Goal: Check status: Check status

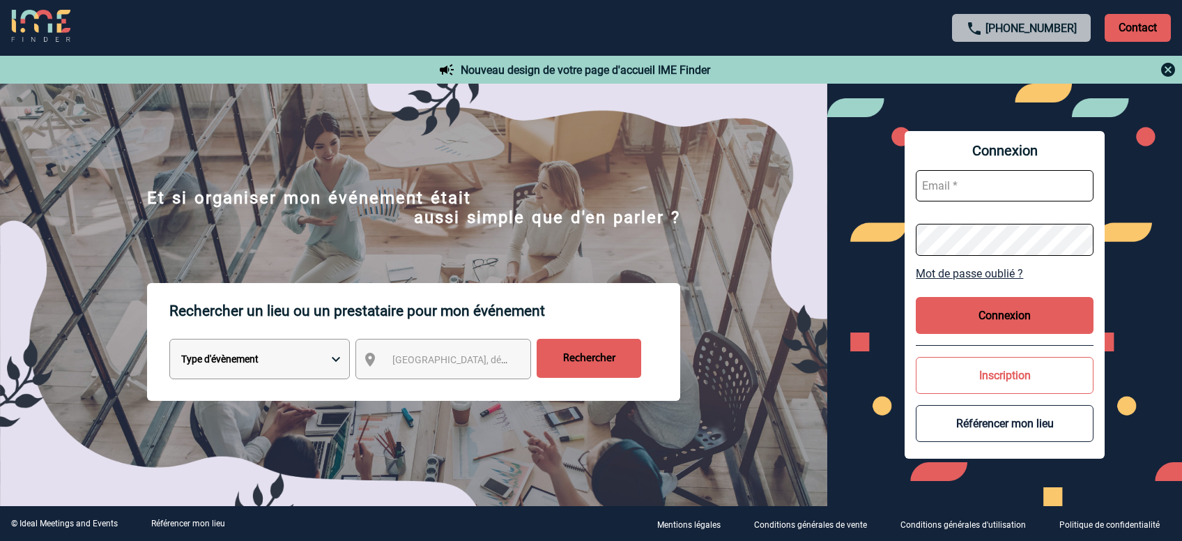
type input "agiraud@ime-groupe.com"
click at [1024, 311] on button "Connexion" at bounding box center [1004, 315] width 177 height 37
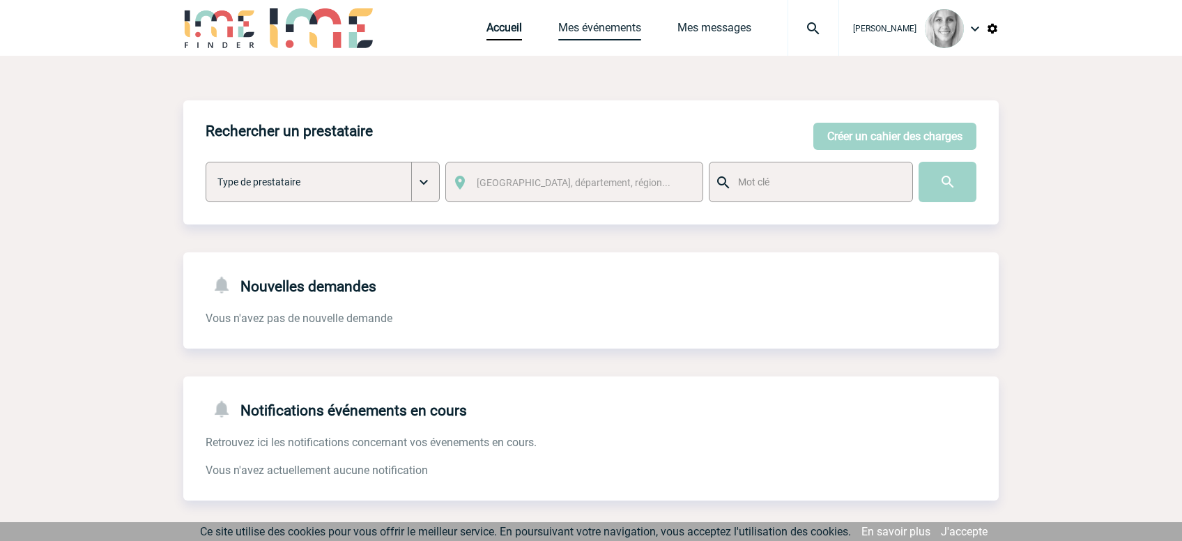
click at [583, 30] on link "Mes événements" at bounding box center [599, 31] width 83 height 20
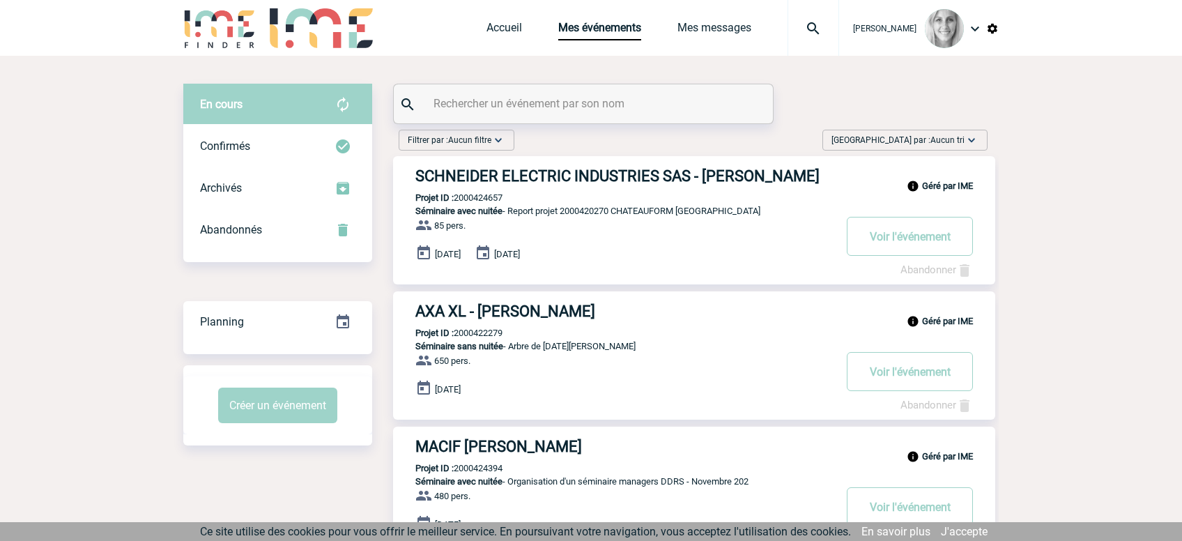
click at [918, 144] on span "Trier par : Aucun tri" at bounding box center [897, 140] width 133 height 14
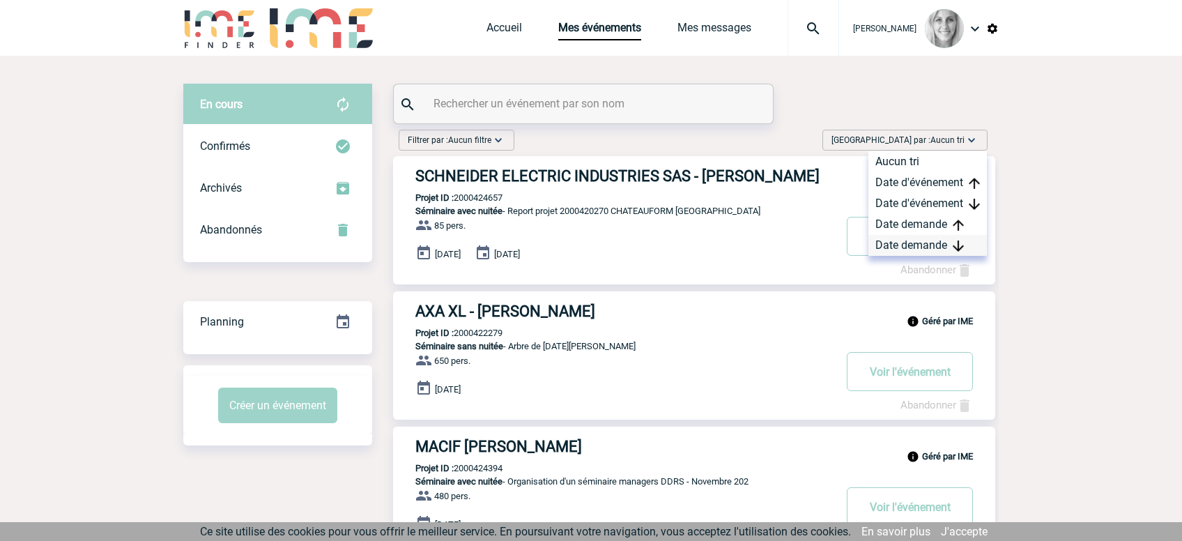
click at [926, 248] on div "Date demande" at bounding box center [927, 245] width 118 height 21
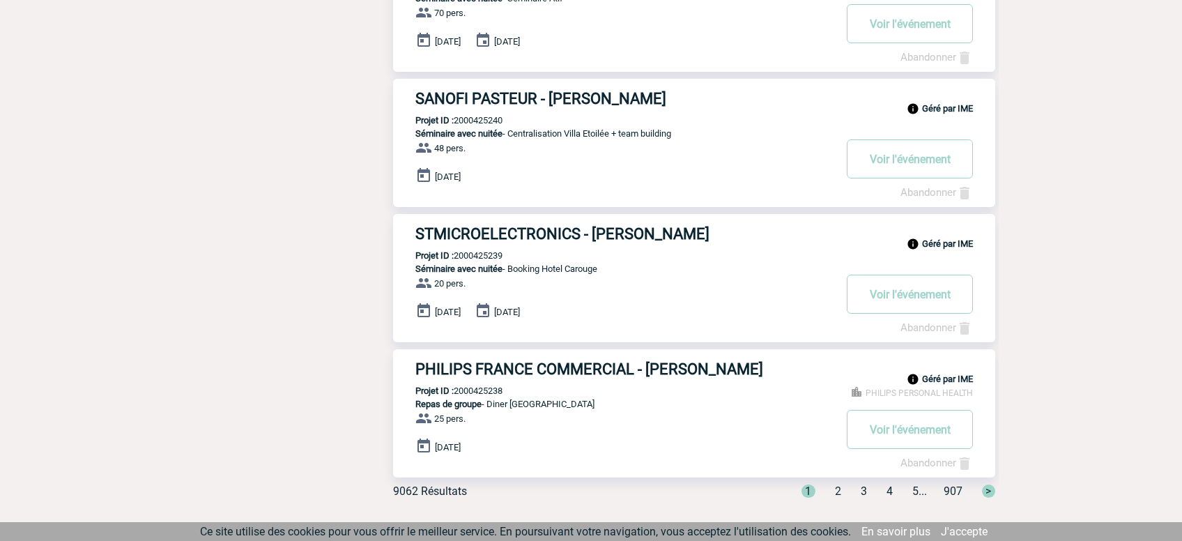
scroll to position [1045, 0]
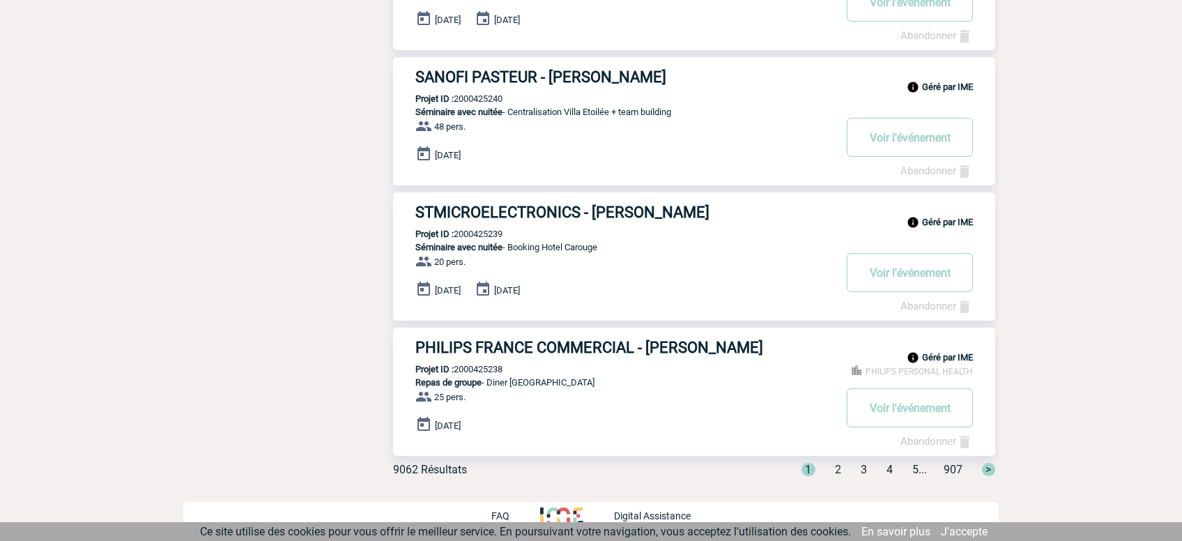
click at [989, 465] on span ">" at bounding box center [988, 469] width 13 height 13
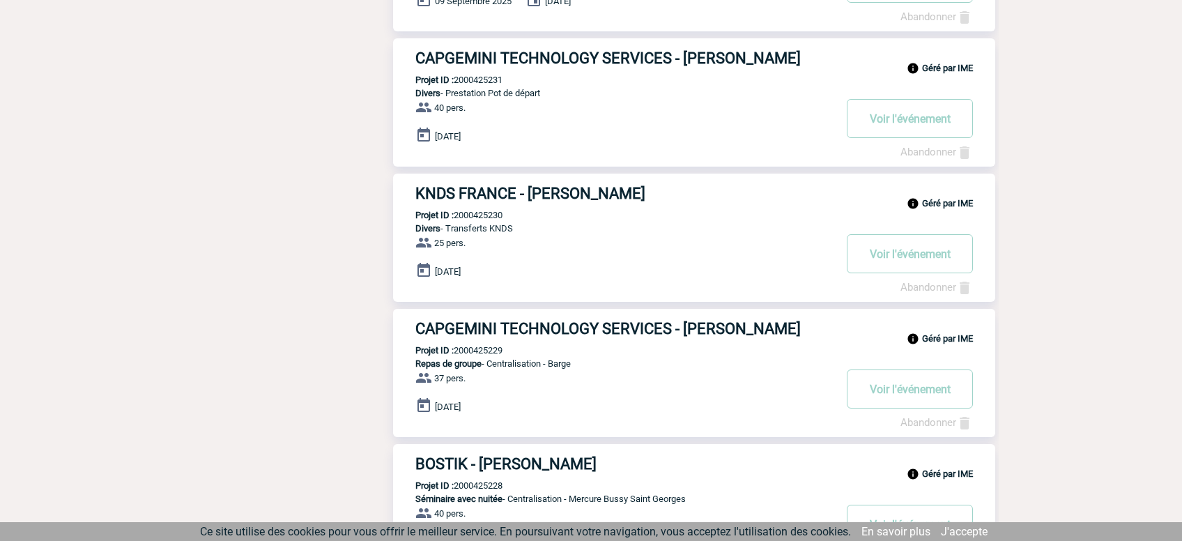
scroll to position [1057, 0]
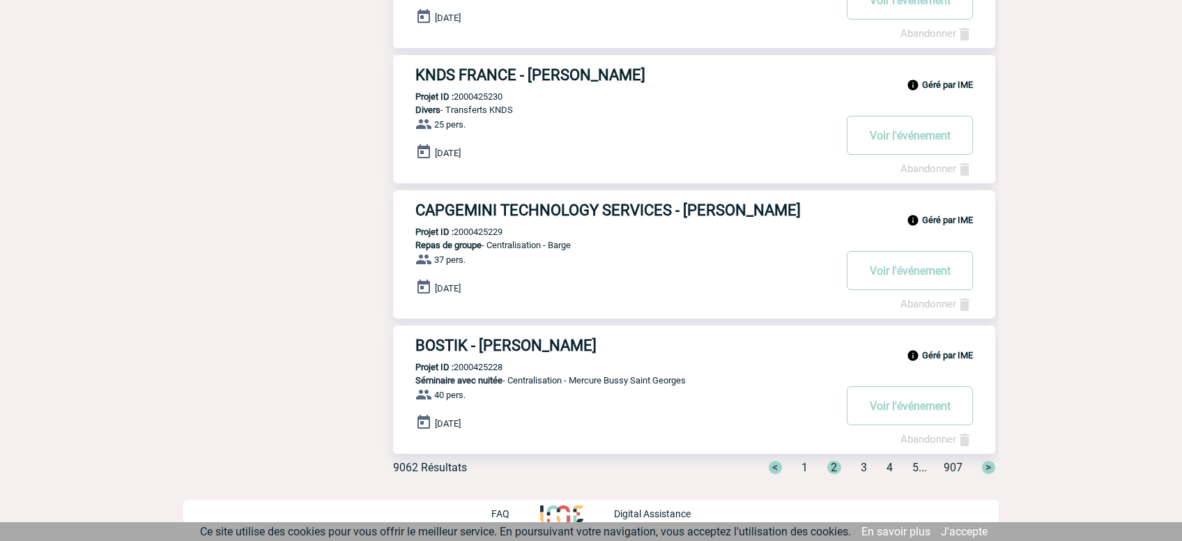
click at [987, 469] on span ">" at bounding box center [988, 467] width 13 height 13
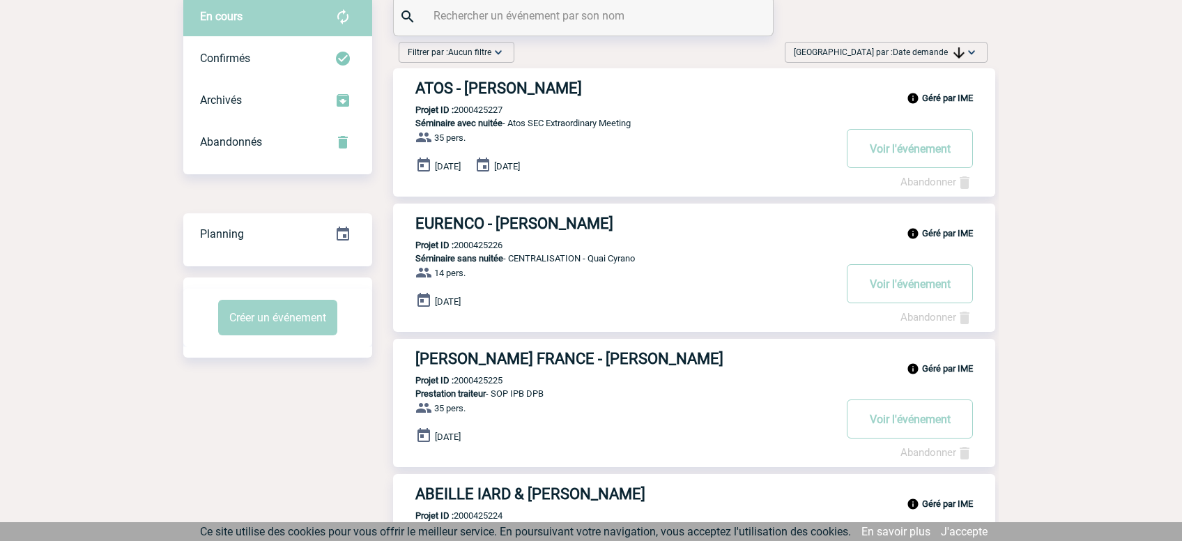
scroll to position [85, 0]
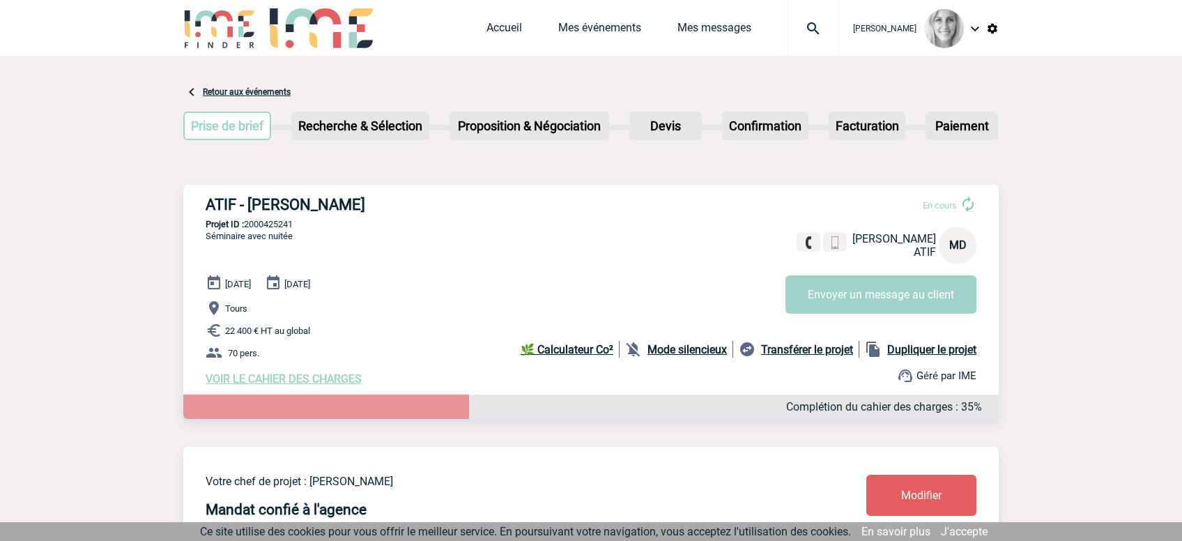
click at [268, 219] on div "ATIF - Mireille DA COSTA En cours Mireille DA COSTA ATIF MD Envoyer un message …" at bounding box center [590, 291] width 815 height 212
copy p "2000425241"
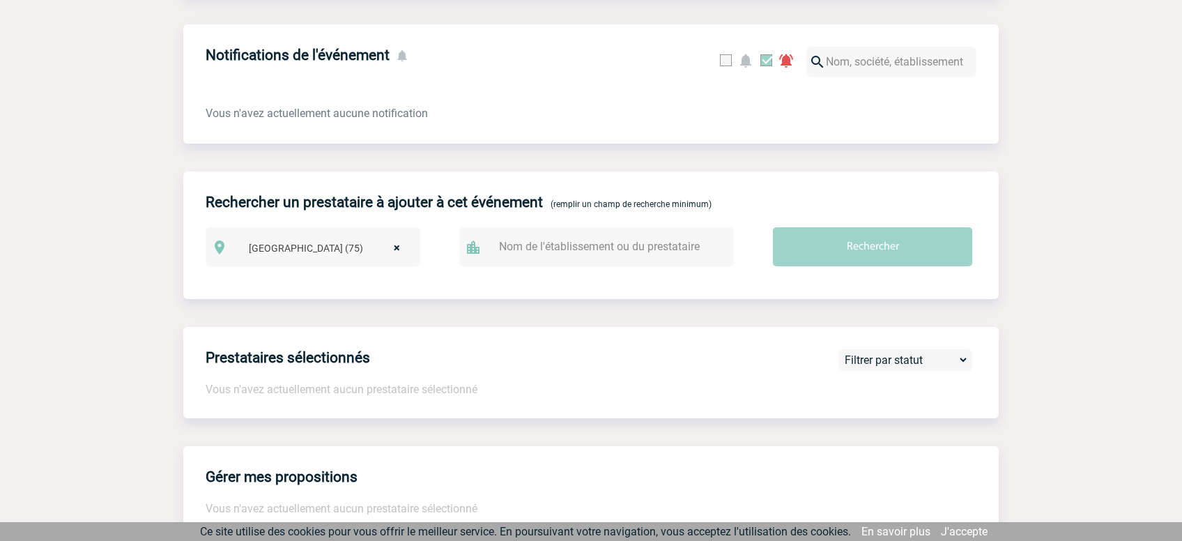
scroll to position [162, 0]
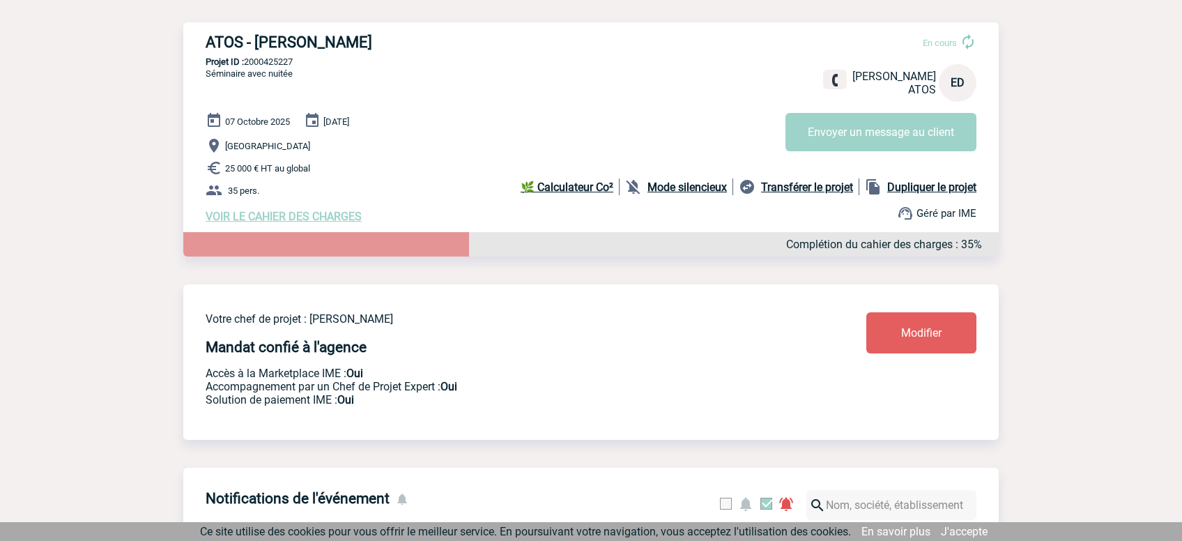
click at [277, 65] on p "Projet ID : 2000425227" at bounding box center [590, 61] width 815 height 10
drag, startPoint x: 277, startPoint y: 65, endPoint x: 387, endPoint y: 109, distance: 118.8
click at [277, 67] on p "Projet ID : 2000425227" at bounding box center [590, 61] width 815 height 10
copy p "2000425227"
